Goal: Task Accomplishment & Management: Use online tool/utility

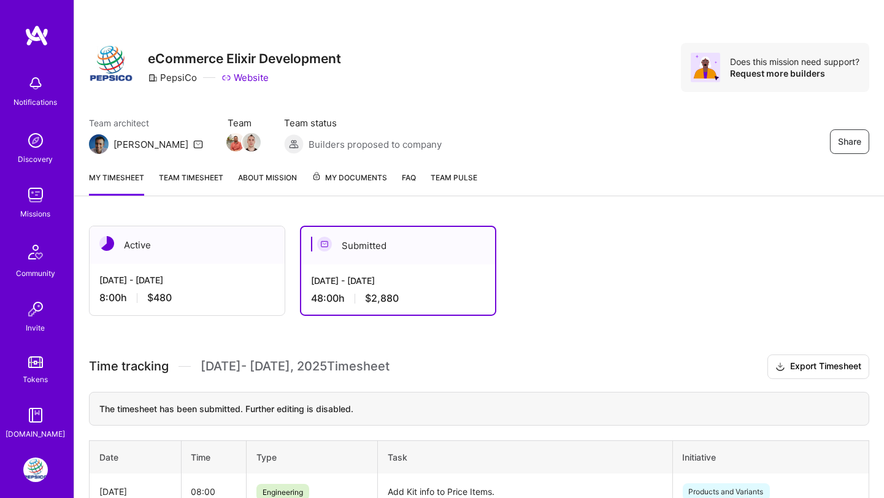
click at [201, 268] on div "[DATE] - [DATE] 8:00 h $480" at bounding box center [187, 289] width 195 height 50
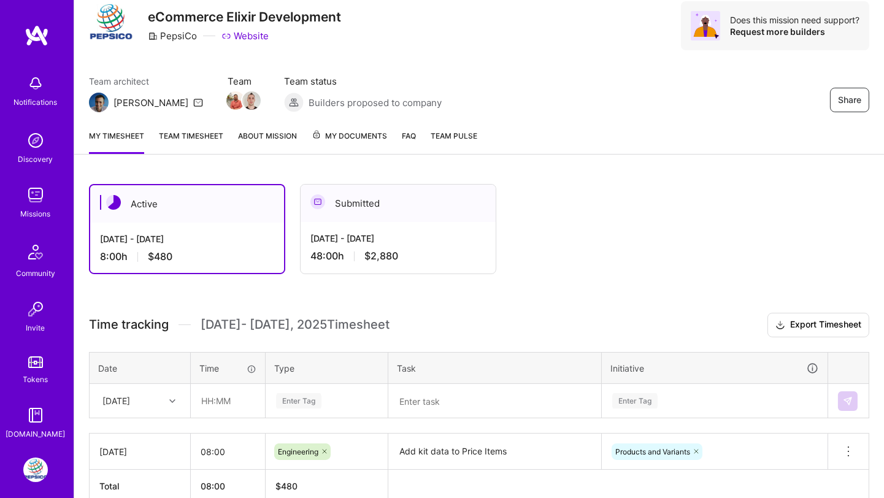
scroll to position [102, 0]
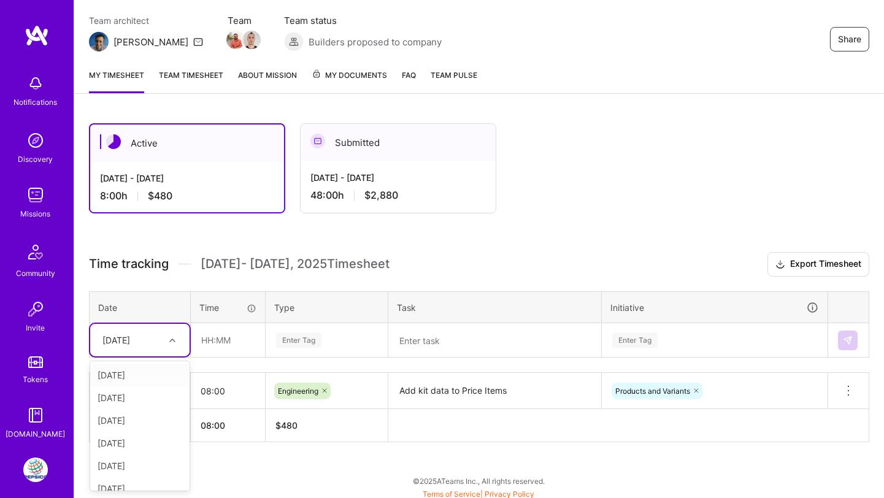
click at [163, 336] on div "[DATE]" at bounding box center [130, 340] width 68 height 20
click at [274, 450] on div "Active [DATE] - [DATE] 8:00 h $480 Submitted [DATE] - [DATE] 48:00 h $2,880 Tim…" at bounding box center [479, 306] width 810 height 394
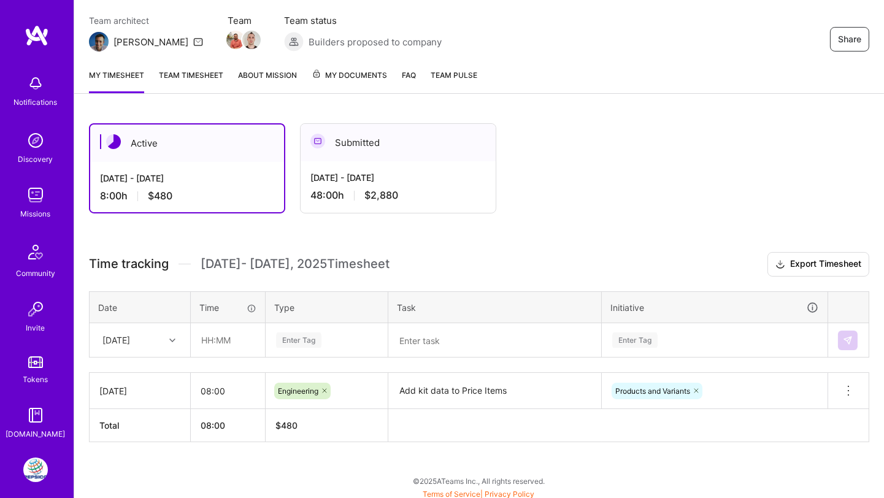
click at [153, 334] on div "[DATE]" at bounding box center [130, 340] width 68 height 20
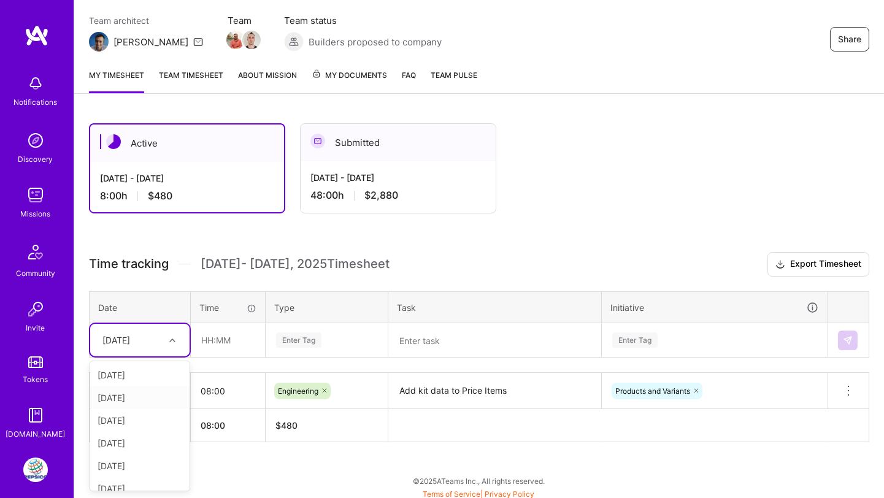
click at [149, 397] on div "[DATE]" at bounding box center [139, 398] width 99 height 23
click at [214, 346] on input "text" at bounding box center [227, 340] width 73 height 33
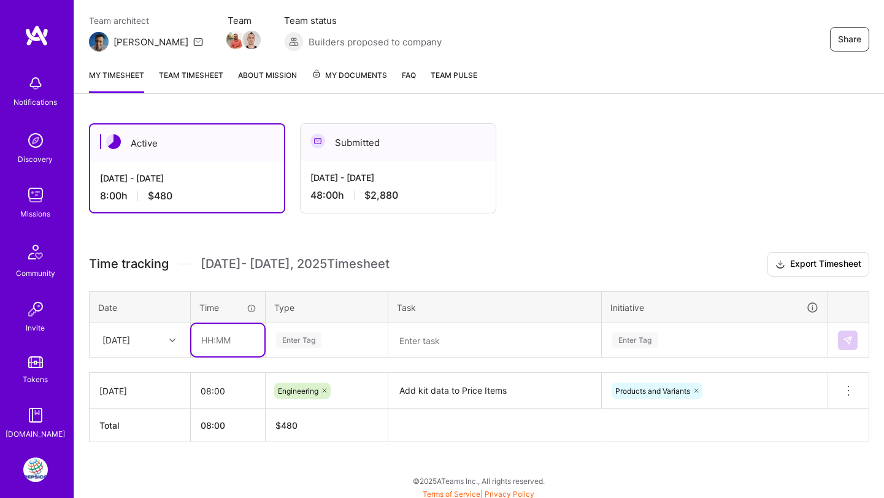
type input "08:00"
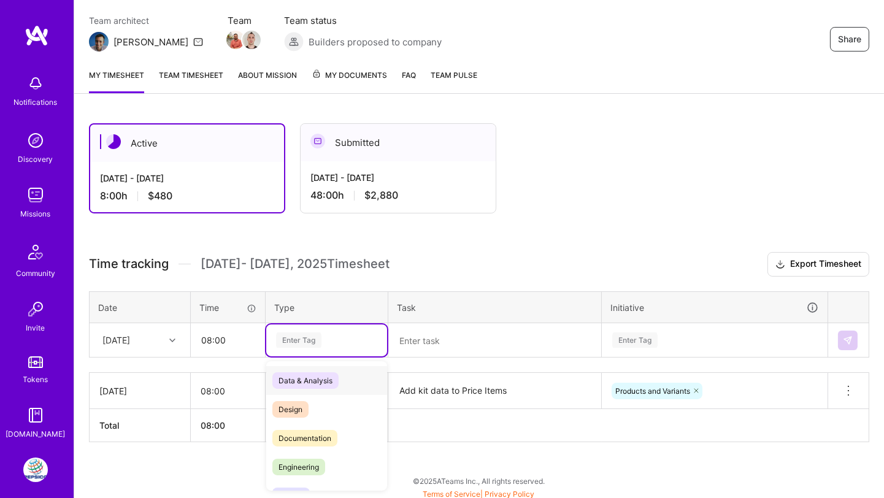
click at [291, 334] on div "Enter Tag" at bounding box center [298, 340] width 45 height 19
click at [298, 455] on div "Engineering" at bounding box center [326, 467] width 121 height 29
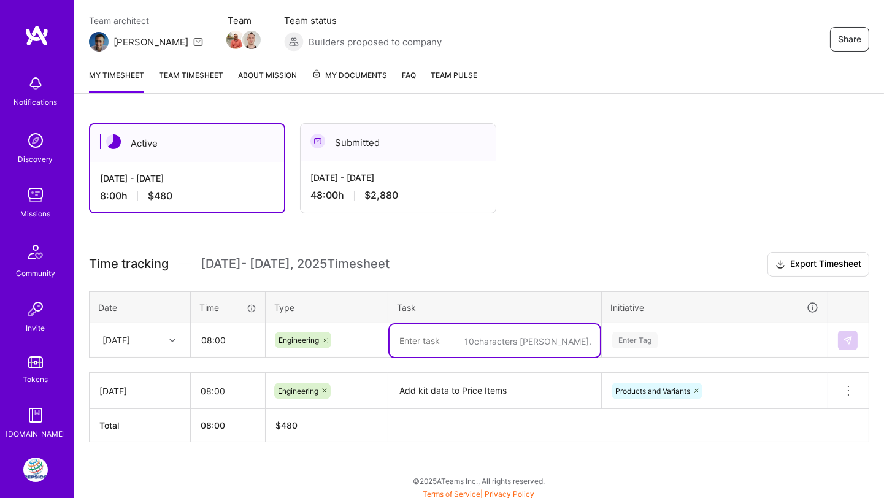
click at [430, 344] on textarea at bounding box center [495, 341] width 211 height 33
click at [639, 334] on div "Enter Tag" at bounding box center [635, 340] width 45 height 19
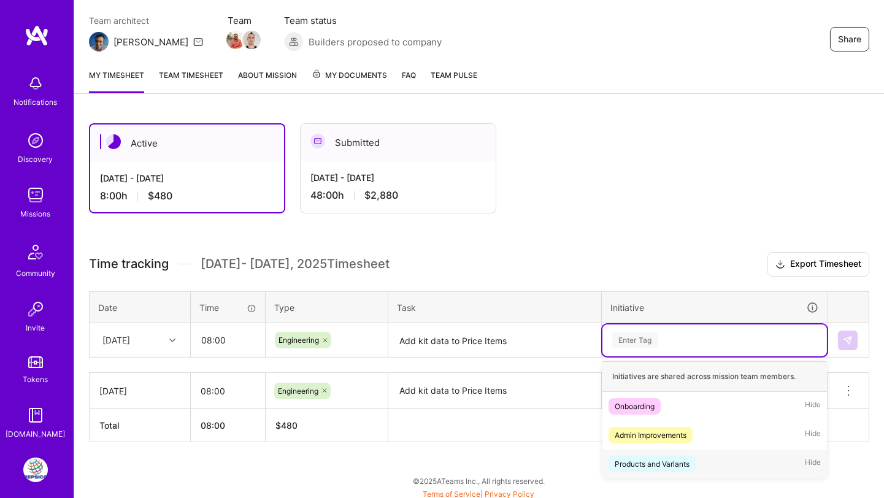
click at [644, 458] on div "Products and Variants" at bounding box center [652, 464] width 75 height 13
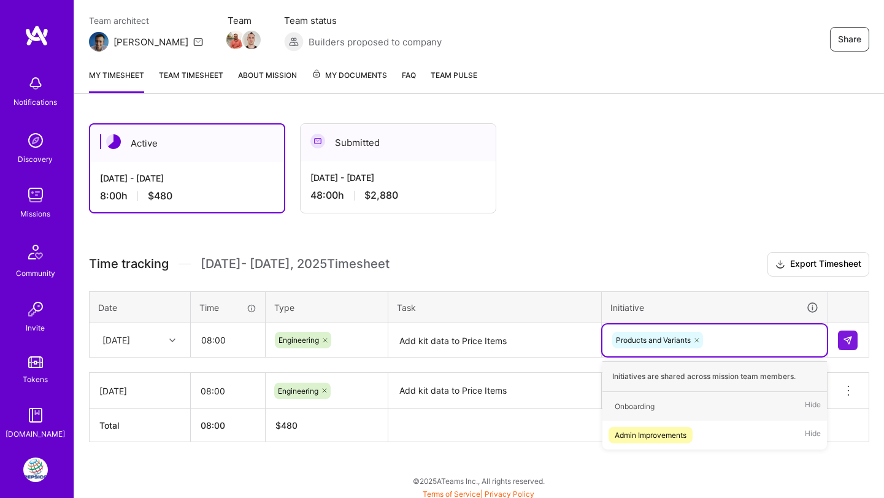
click at [438, 338] on textarea "Add kit data to Price Items" at bounding box center [495, 341] width 211 height 33
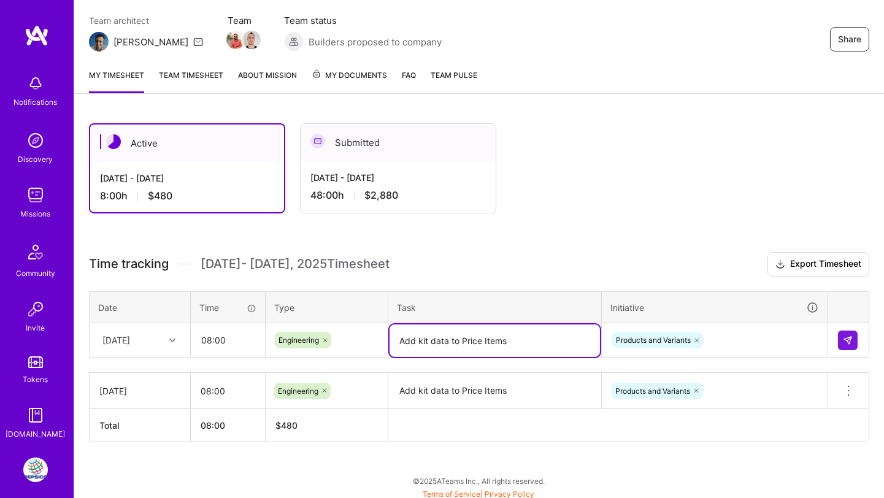
click at [455, 374] on textarea "Add kit data to Price Items" at bounding box center [495, 391] width 211 height 34
click at [462, 336] on textarea "Add kit data to Price Items" at bounding box center [495, 341] width 211 height 33
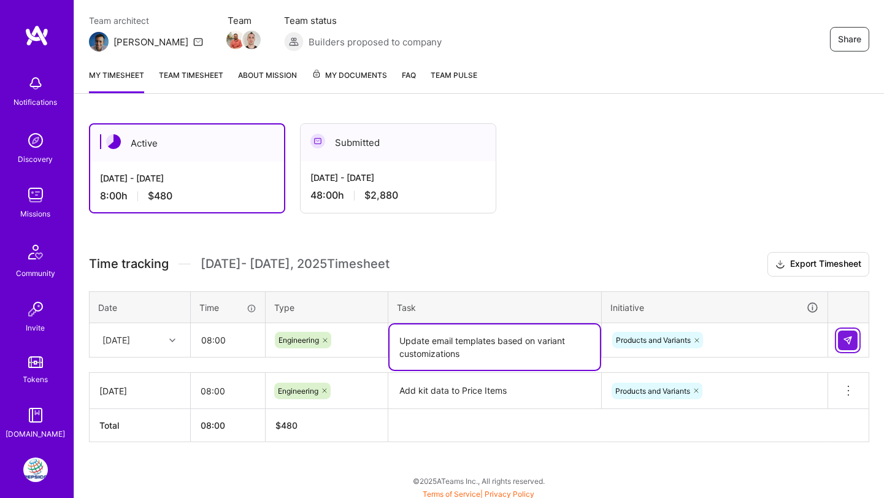
type textarea "Update email templates based on variant customizations"
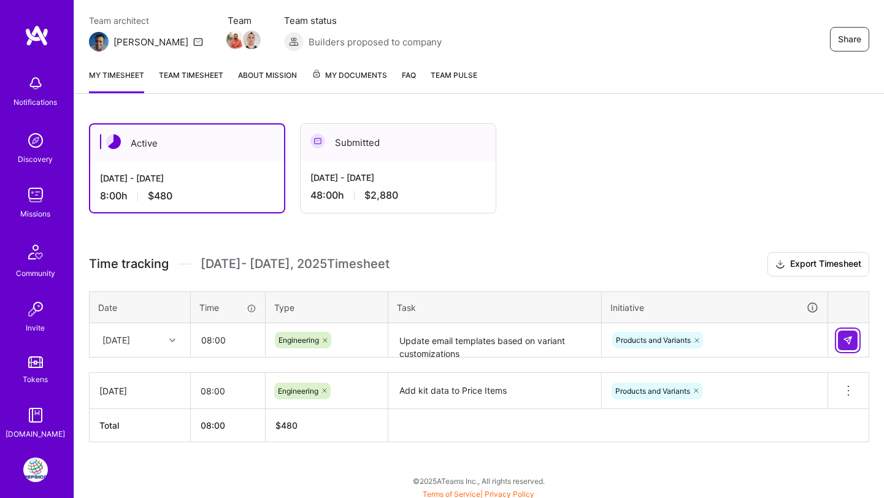
click at [844, 336] on img at bounding box center [848, 341] width 10 height 10
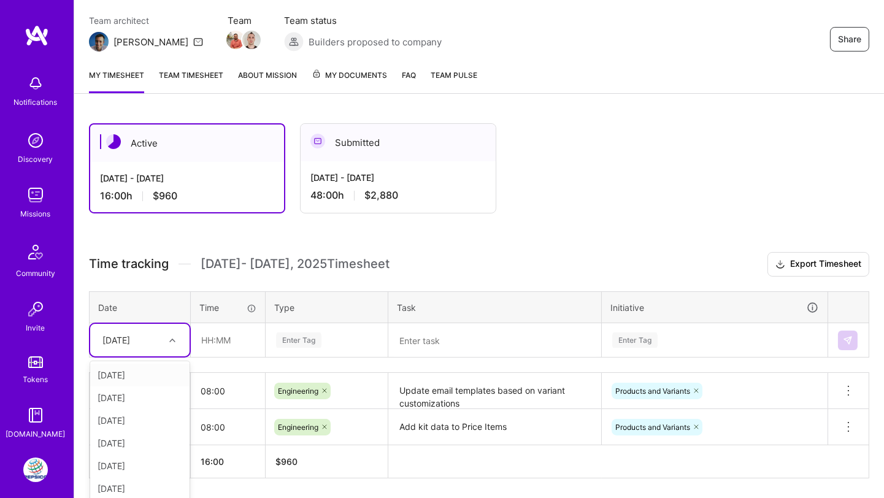
scroll to position [109, 0]
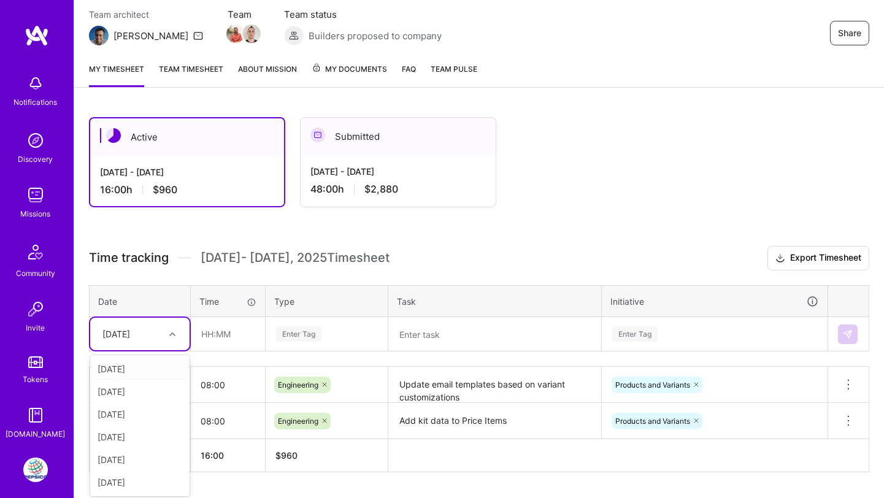
click at [179, 341] on div at bounding box center [173, 334] width 19 height 20
click at [141, 382] on div "[DATE]" at bounding box center [139, 392] width 99 height 23
click at [222, 331] on input "text" at bounding box center [227, 334] width 73 height 33
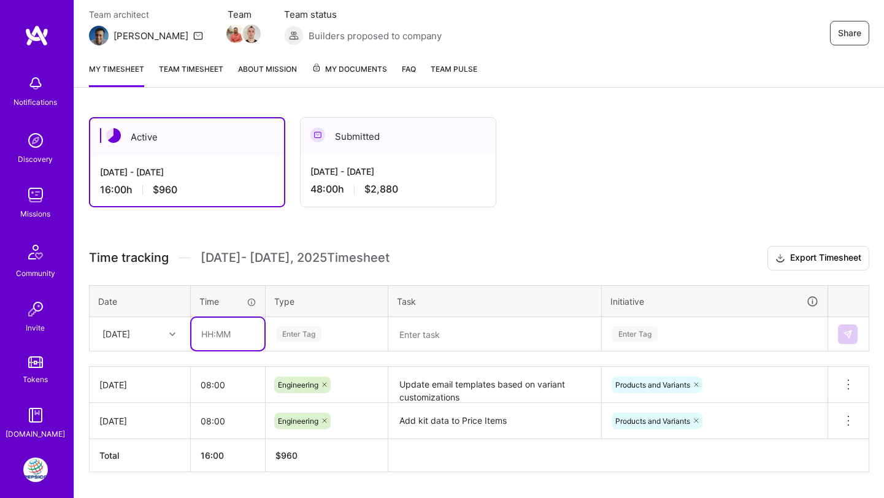
type input "08:00"
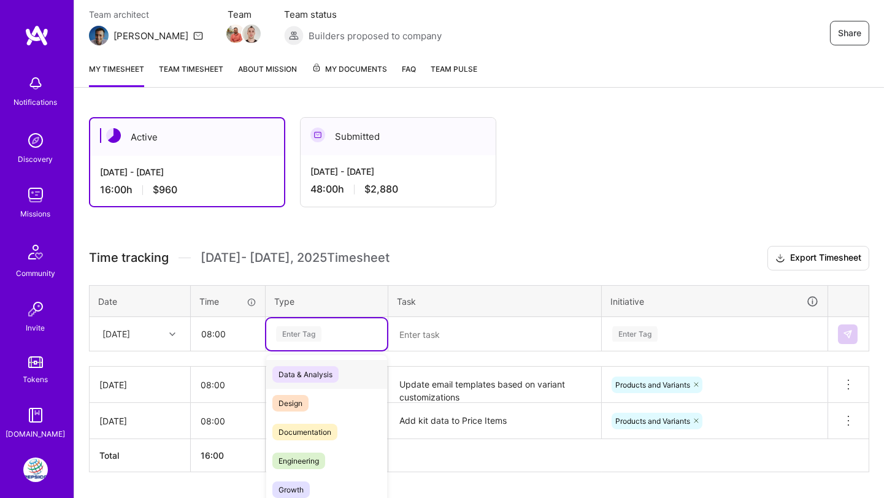
scroll to position [139, 0]
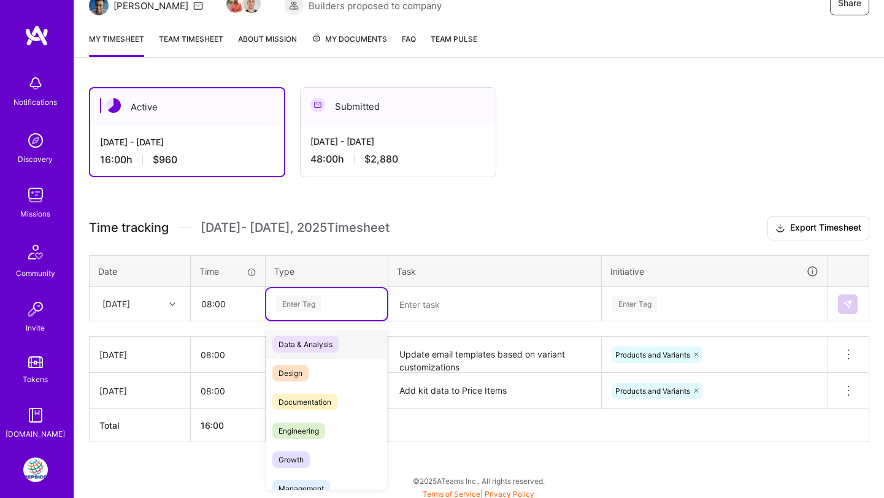
click at [292, 320] on div "option Engineering, selected. option Data & Analysis focused, 0 of 2. 17 result…" at bounding box center [326, 304] width 121 height 32
click at [295, 430] on span "Engineering" at bounding box center [298, 431] width 53 height 17
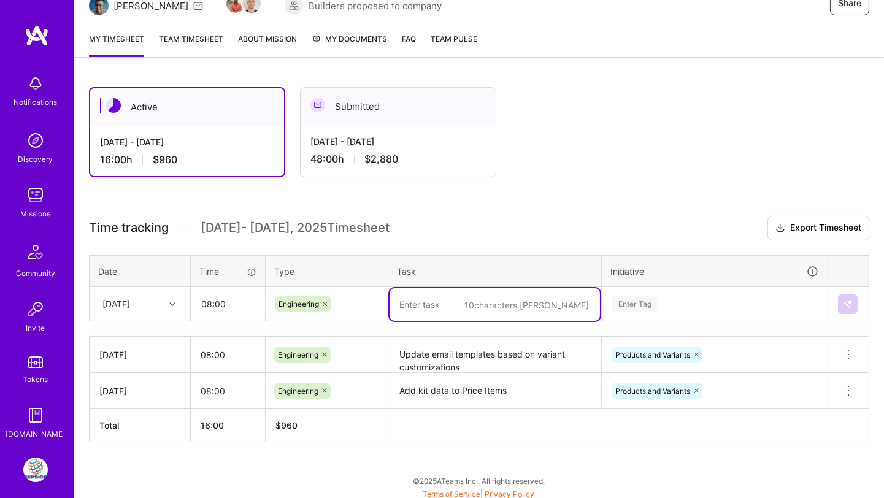
click at [439, 310] on textarea at bounding box center [495, 304] width 211 height 33
type textarea "Generate Price items from exact bundle variants"
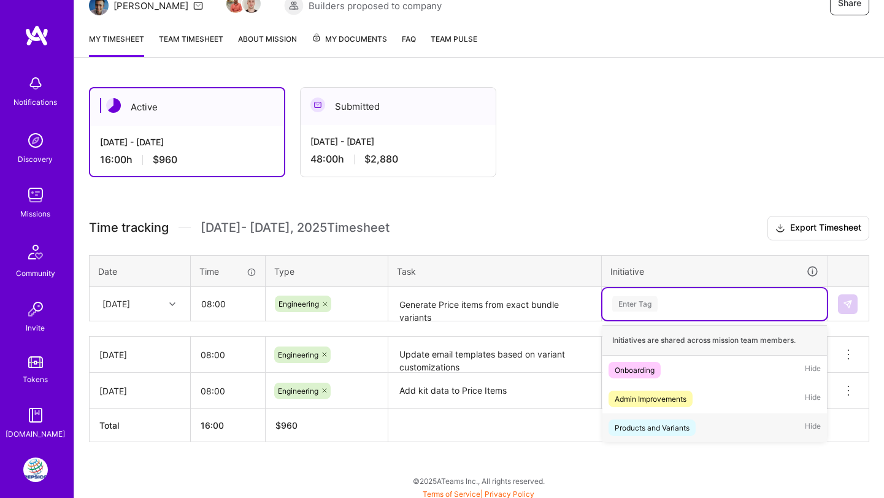
click at [611, 421] on span "Products and Variants" at bounding box center [652, 428] width 87 height 17
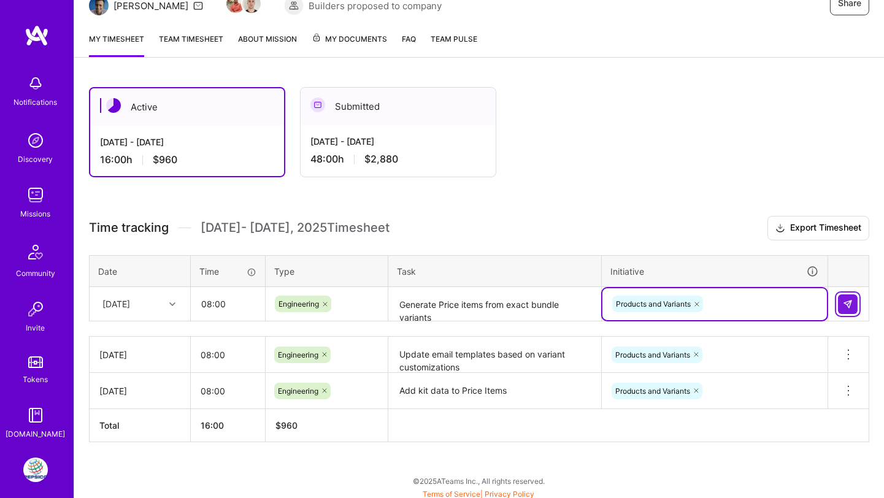
click at [854, 305] on button at bounding box center [848, 305] width 20 height 20
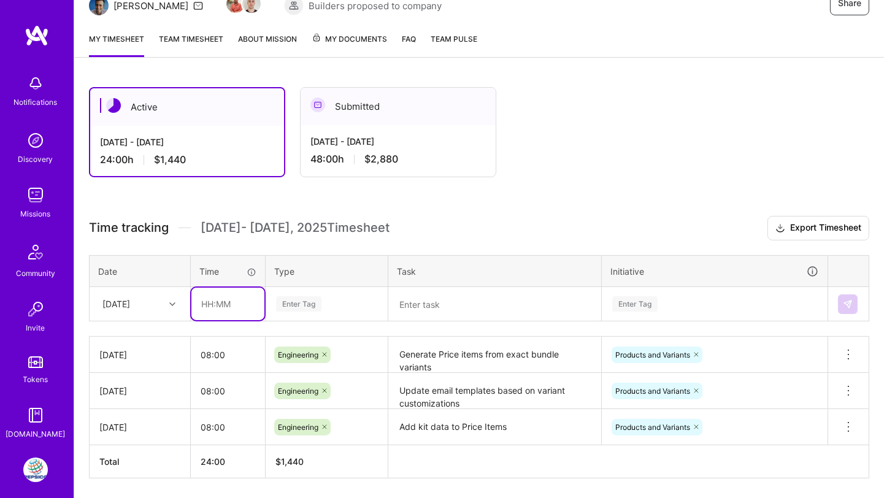
click at [214, 302] on input "text" at bounding box center [227, 304] width 73 height 33
type input "08:00"
click at [168, 304] on div at bounding box center [173, 304] width 19 height 16
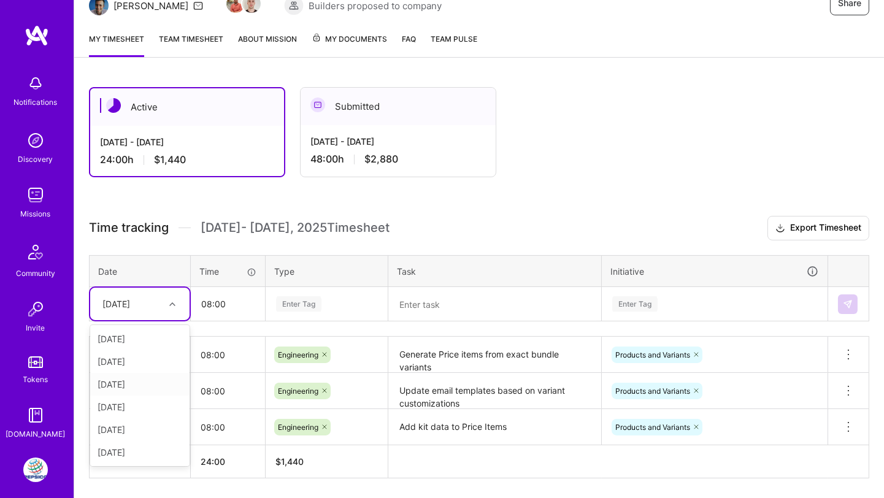
click at [143, 377] on div "[DATE]" at bounding box center [139, 384] width 99 height 23
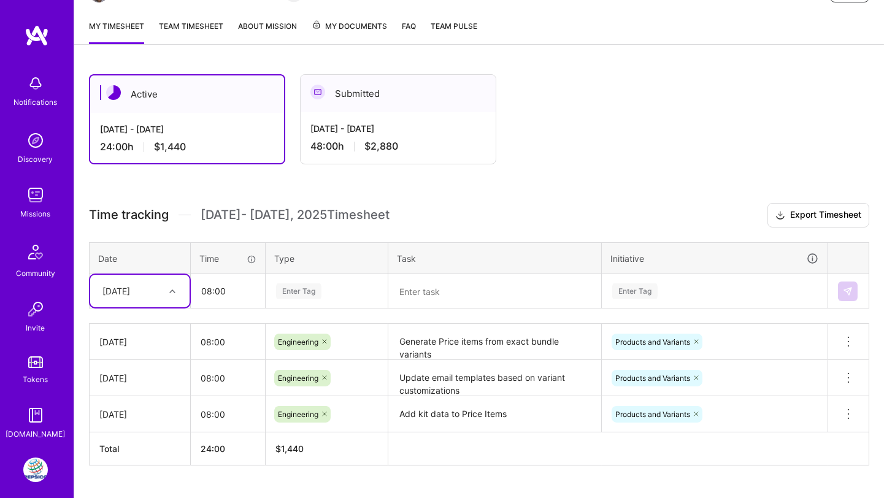
click at [290, 302] on div "Enter Tag" at bounding box center [326, 292] width 121 height 32
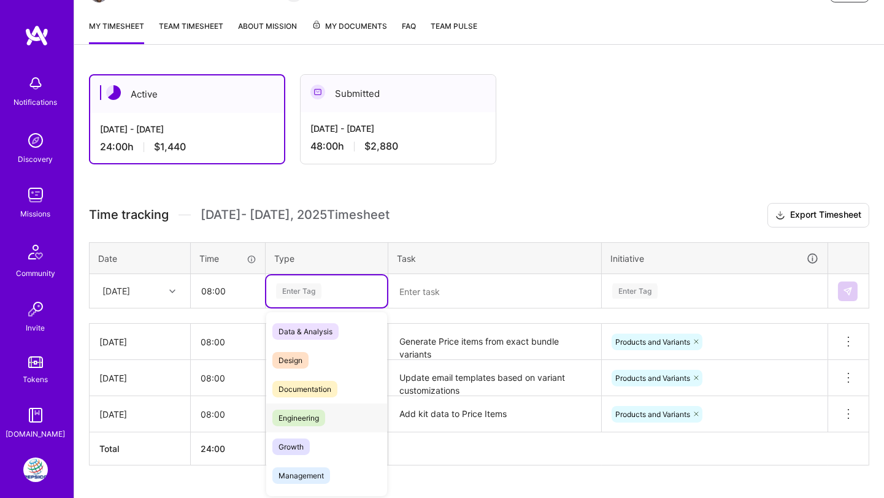
click at [292, 410] on span "Engineering" at bounding box center [298, 418] width 53 height 17
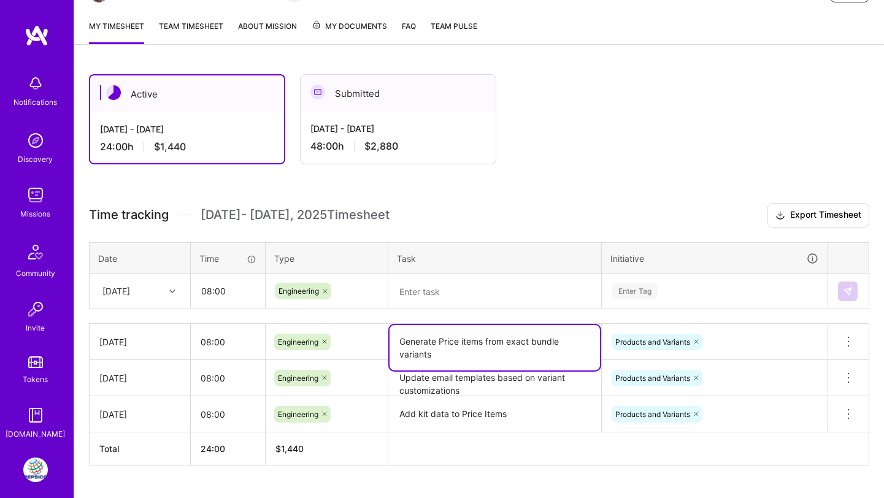
drag, startPoint x: 417, startPoint y: 347, endPoint x: 382, endPoint y: 332, distance: 38.8
click at [382, 332] on tr "[DATE] 08:00 Engineering Generate Price items from exact bundle variants Produc…" at bounding box center [480, 342] width 780 height 36
click at [414, 295] on textarea at bounding box center [495, 292] width 211 height 33
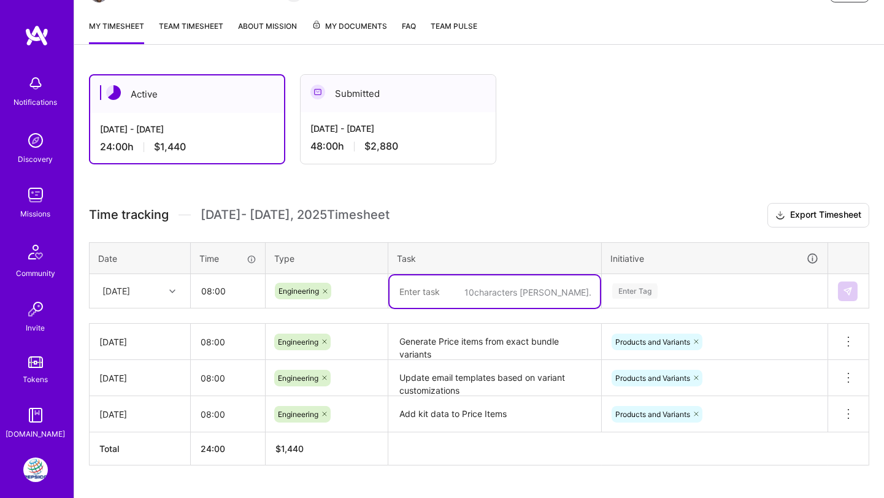
paste textarea "Generate Price items from exact bundle variants"
type textarea "Generate Price items from exact bundle variants"
click at [631, 292] on div "Enter Tag" at bounding box center [635, 291] width 45 height 19
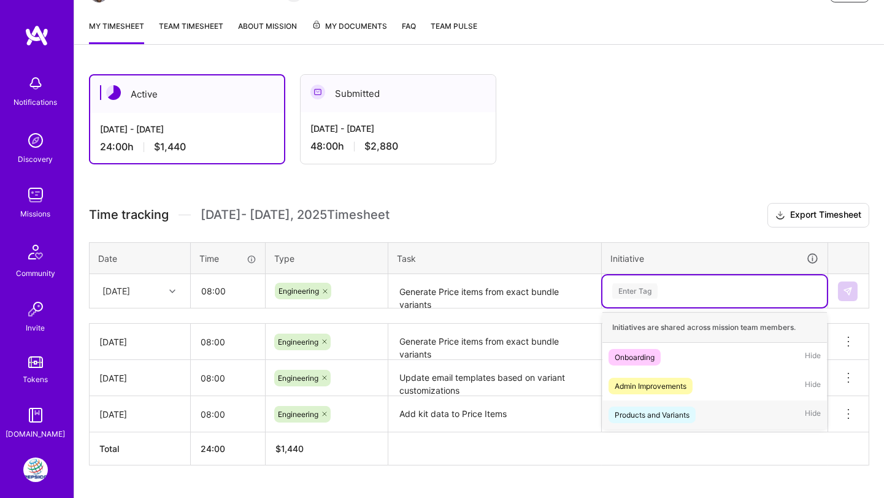
click at [635, 409] on div "Products and Variants" at bounding box center [652, 415] width 75 height 13
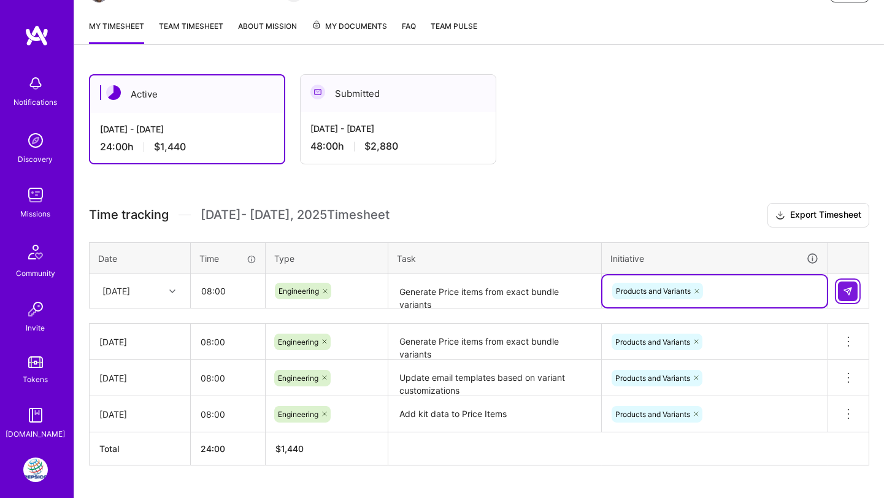
click at [841, 292] on button at bounding box center [848, 292] width 20 height 20
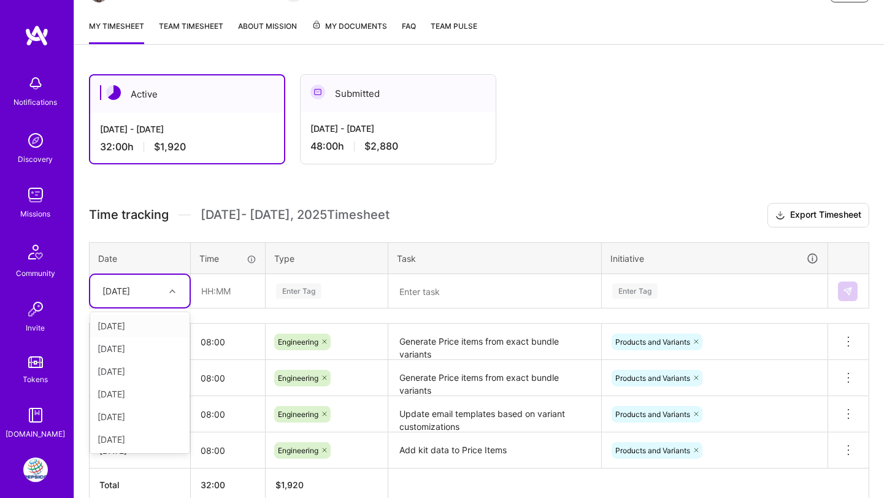
click at [161, 286] on div "[DATE]" at bounding box center [130, 291] width 68 height 20
click at [151, 431] on div "[DATE]" at bounding box center [139, 439] width 99 height 23
click at [239, 288] on input "text" at bounding box center [227, 291] width 73 height 33
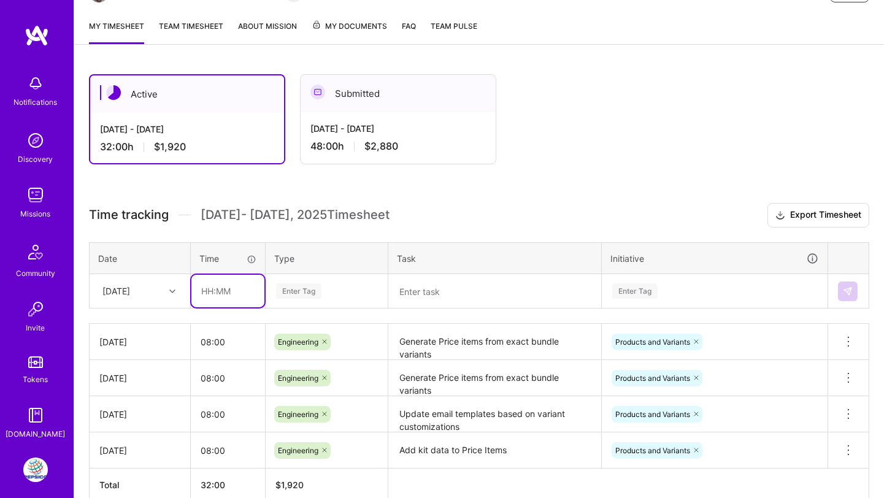
type input "08:00"
click at [285, 290] on div "Enter Tag" at bounding box center [298, 291] width 45 height 19
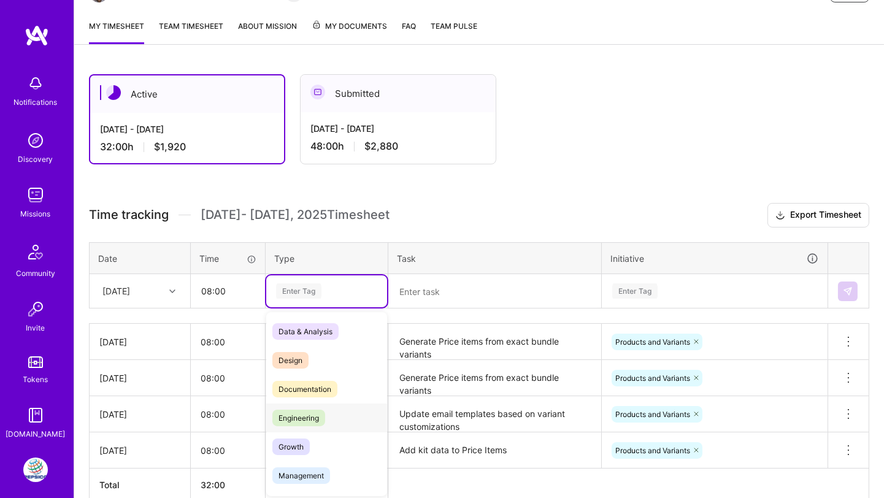
click at [284, 415] on span "Engineering" at bounding box center [298, 418] width 53 height 17
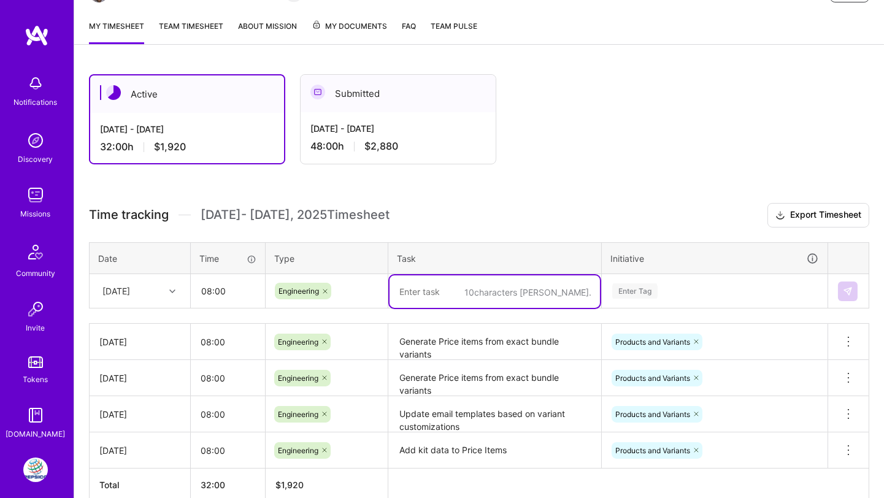
click at [411, 282] on textarea at bounding box center [495, 292] width 211 height 33
paste textarea "Generate Price items from exact bundle variants"
type textarea "Generate Price items from exact bundle variants"
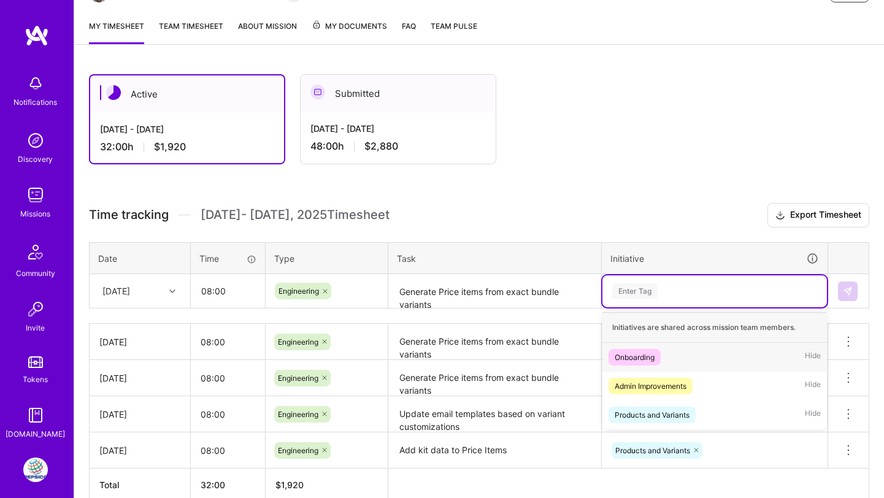
click at [649, 286] on div "Enter Tag" at bounding box center [635, 291] width 45 height 19
click at [657, 414] on div "Products and Variants" at bounding box center [652, 415] width 75 height 13
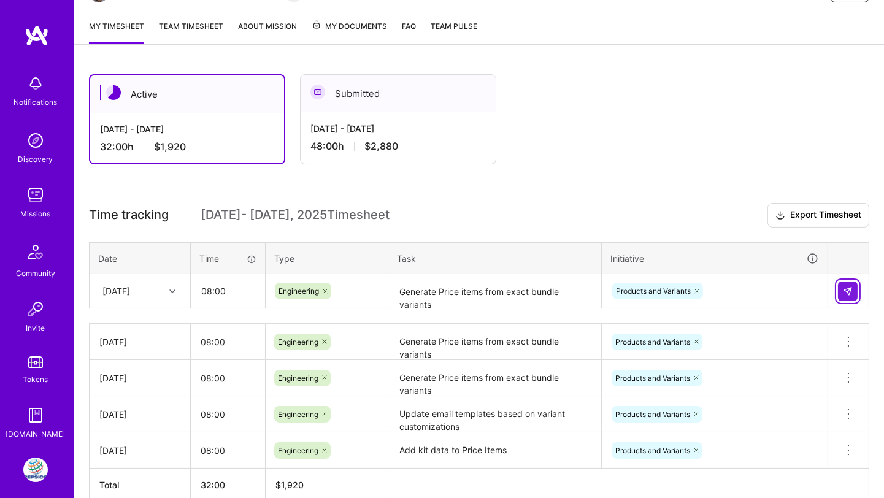
click at [842, 289] on button at bounding box center [848, 292] width 20 height 20
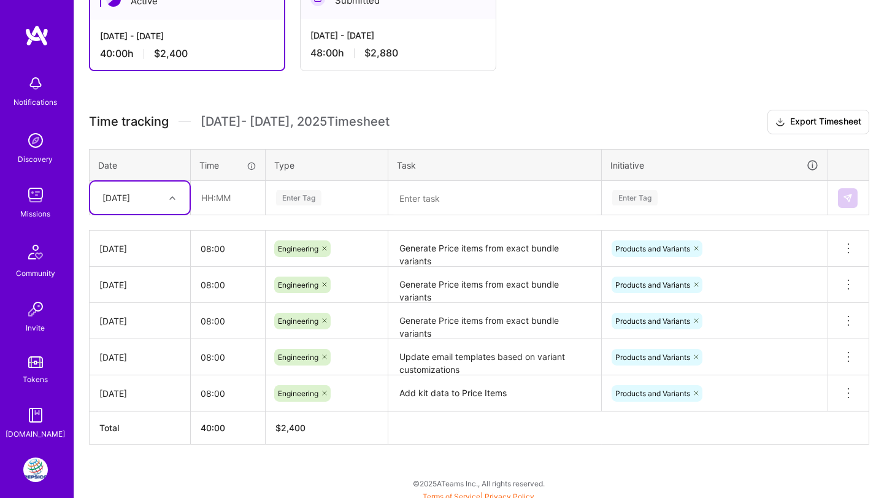
scroll to position [247, 0]
